Goal: Check status: Check status

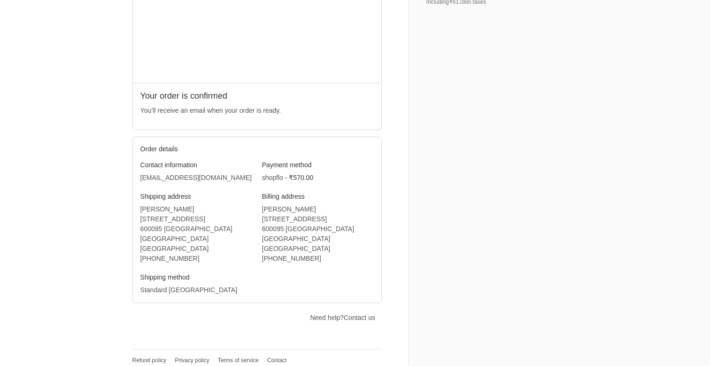
scroll to position [158, 0]
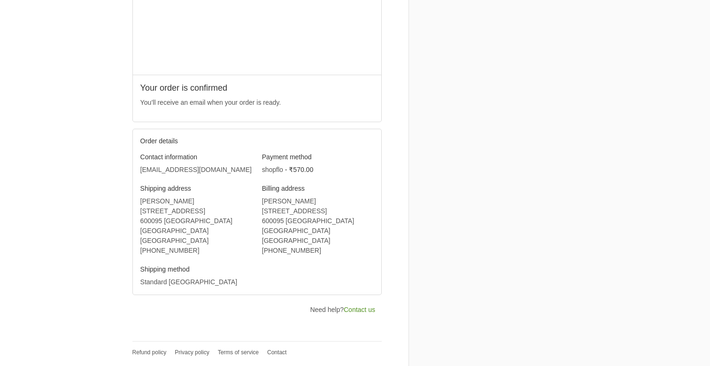
click at [361, 310] on link "Contact us" at bounding box center [359, 310] width 31 height 8
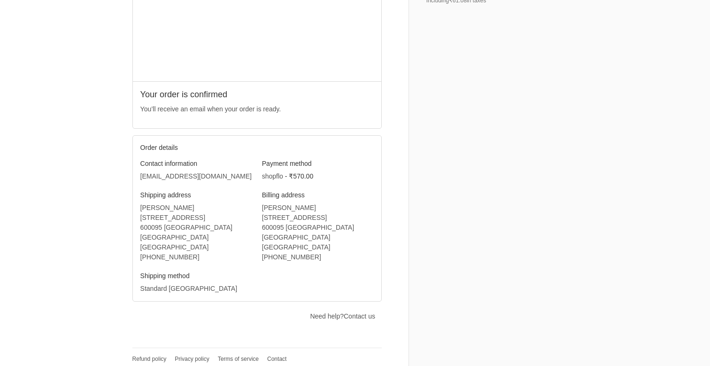
scroll to position [158, 0]
